Goal: Task Accomplishment & Management: Use online tool/utility

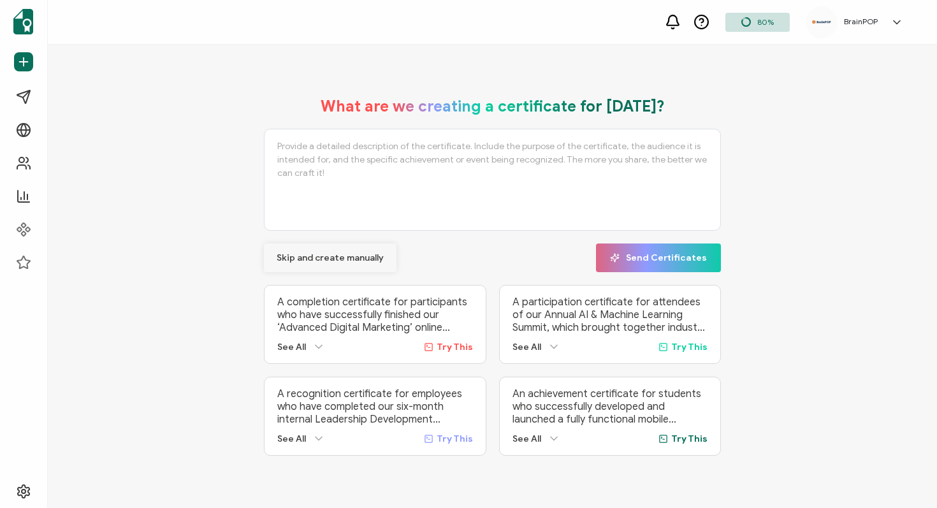
click at [293, 255] on span "Skip and create manually" at bounding box center [330, 258] width 107 height 9
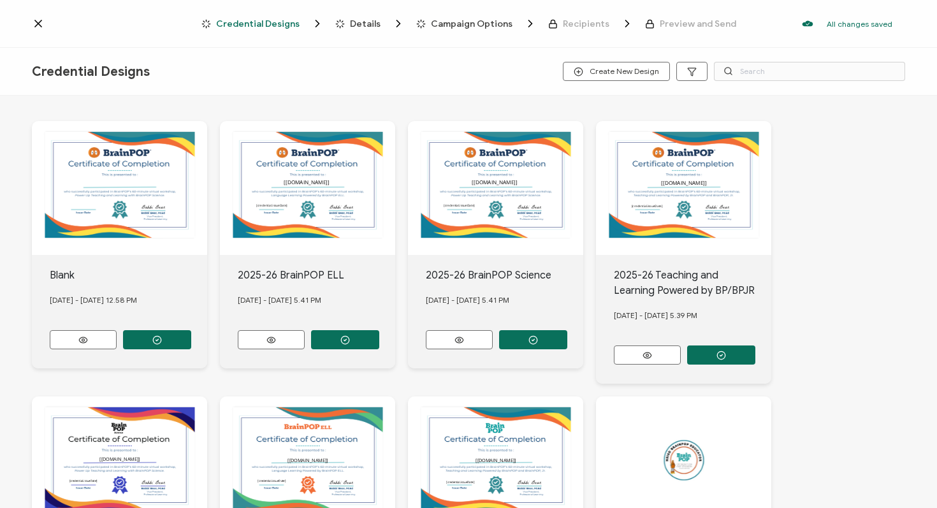
click at [40, 23] on icon at bounding box center [38, 23] width 13 height 13
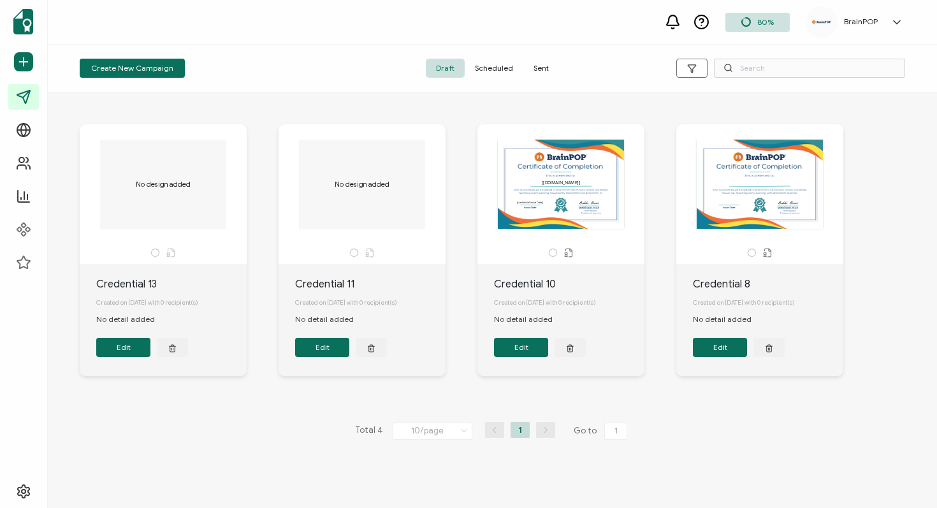
click at [534, 62] on span "Sent" at bounding box center [541, 68] width 36 height 19
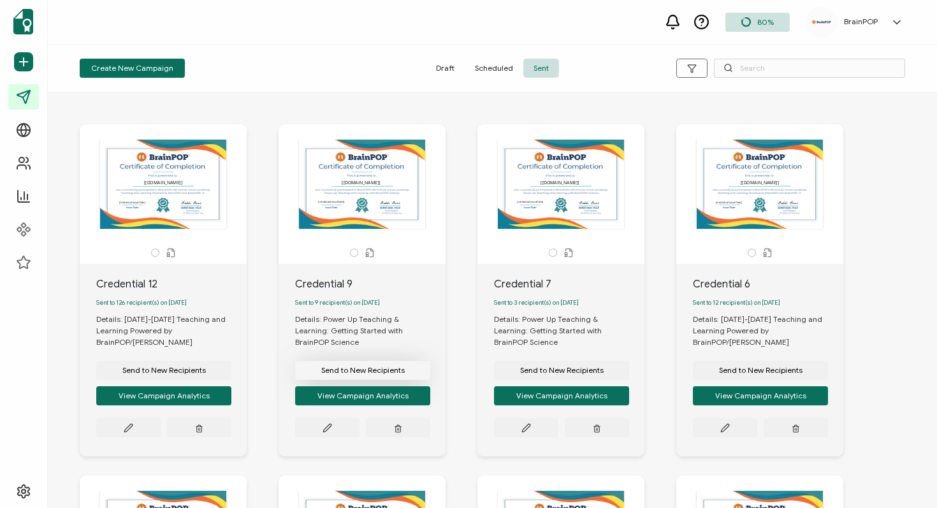
click at [374, 367] on span "Send to New Recipients" at bounding box center [363, 371] width 84 height 8
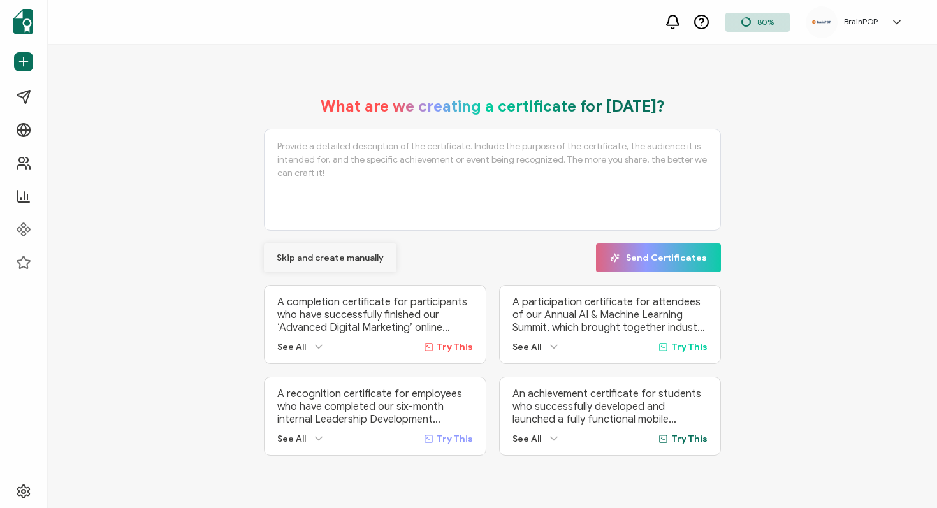
click at [309, 254] on span "Skip and create manually" at bounding box center [330, 258] width 107 height 9
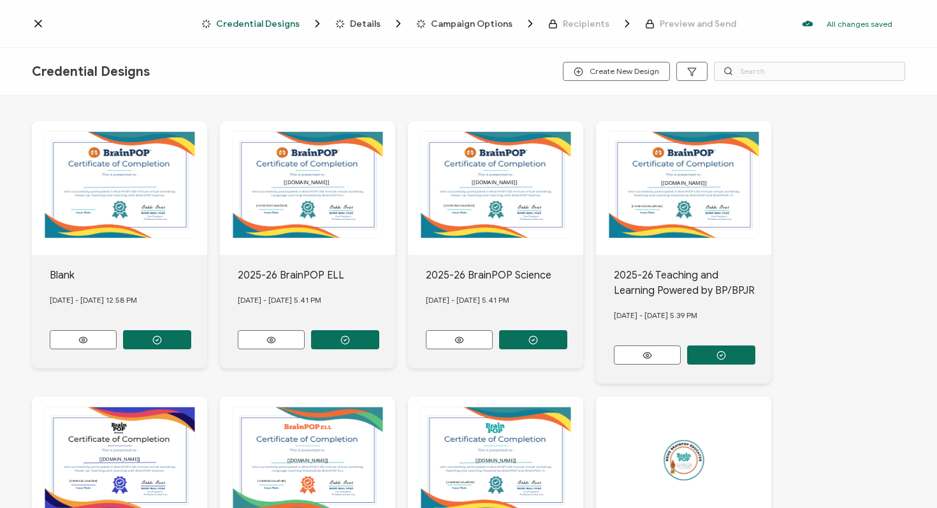
click at [42, 26] on icon at bounding box center [38, 23] width 13 height 13
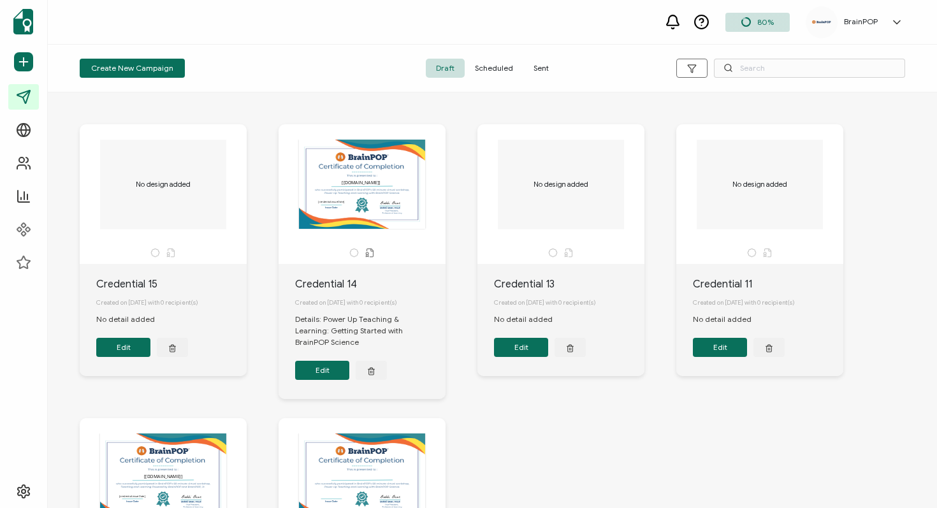
click at [552, 66] on span "Sent" at bounding box center [541, 68] width 36 height 19
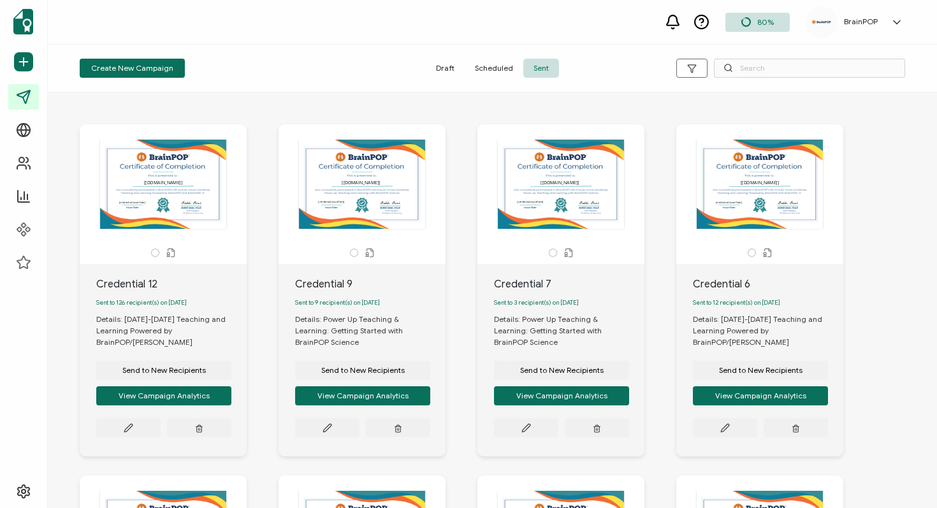
click at [171, 203] on div "The recipient’s full name, which will be automatically filled based on the info…" at bounding box center [163, 184] width 134 height 89
click at [177, 379] on button "Send to New Recipients" at bounding box center [163, 370] width 135 height 19
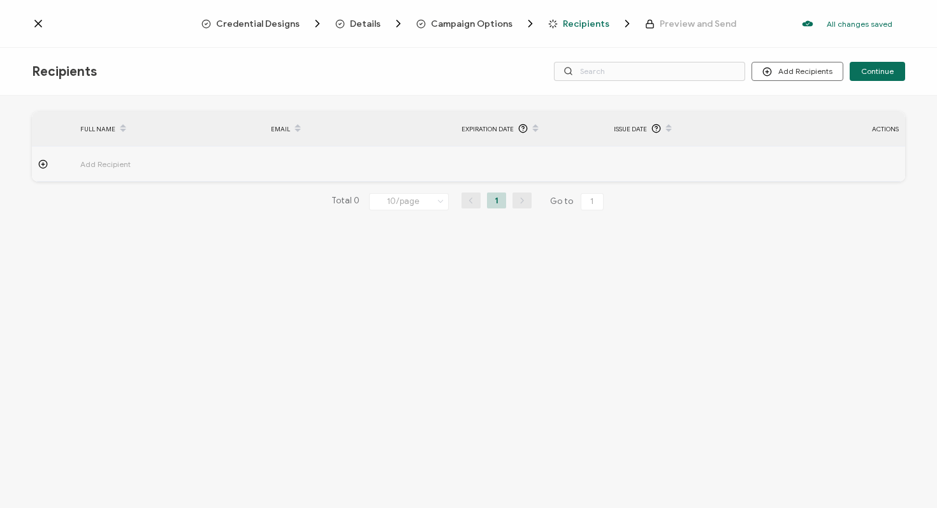
click at [295, 24] on span "Credential Designs" at bounding box center [258, 24] width 84 height 10
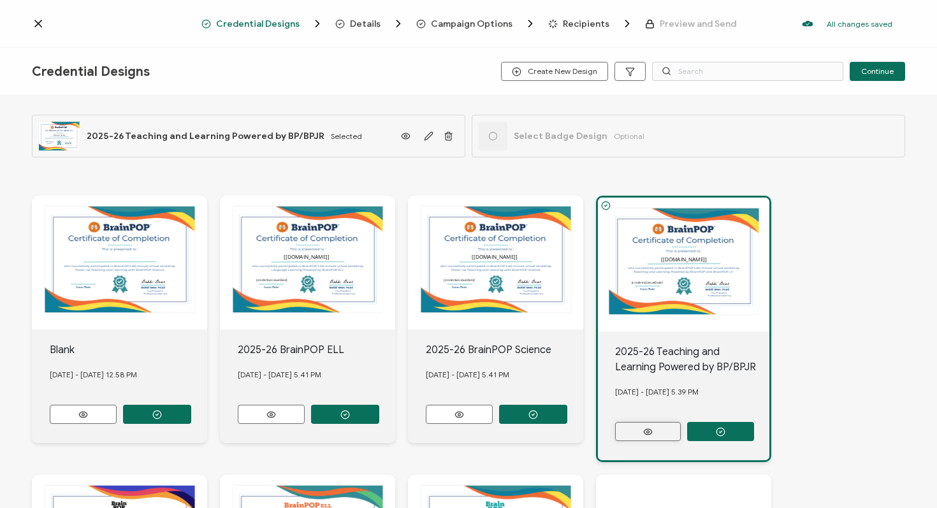
click at [647, 428] on icon at bounding box center [648, 432] width 16 height 10
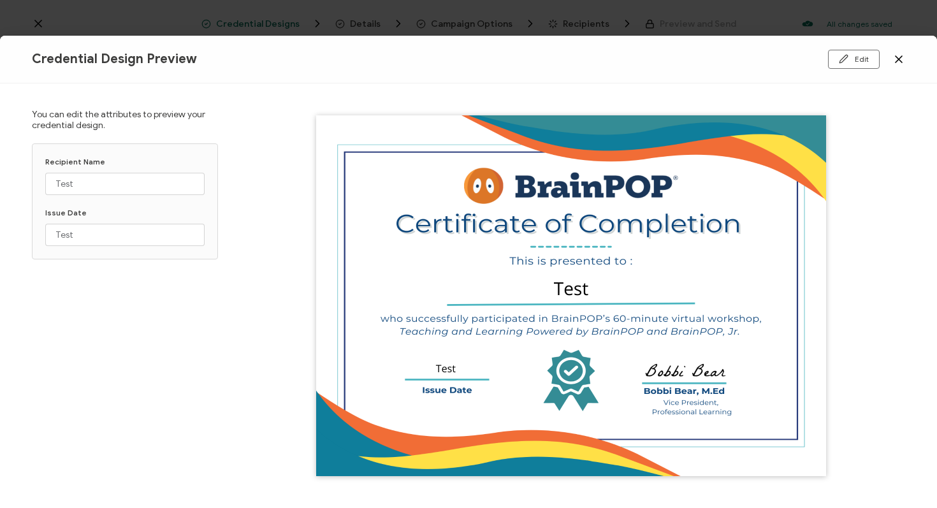
click at [902, 58] on icon at bounding box center [899, 59] width 13 height 13
